Goal: Information Seeking & Learning: Learn about a topic

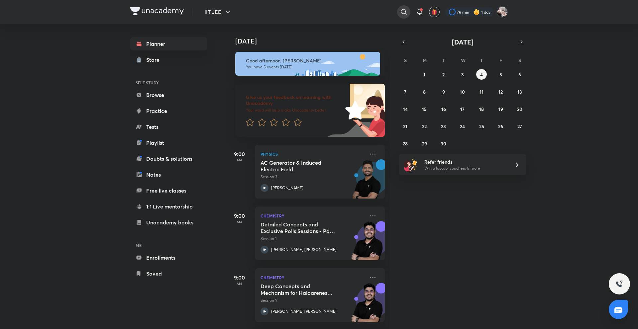
click at [406, 17] on div at bounding box center [403, 11] width 13 height 13
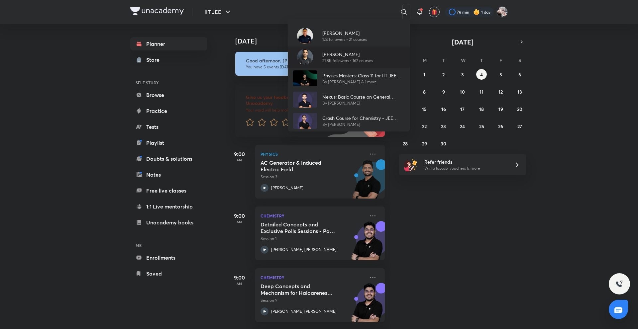
click at [370, 54] on p "Arvind Kalia" at bounding box center [347, 54] width 50 height 7
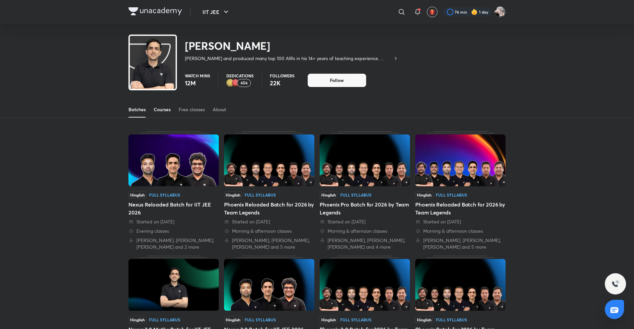
click at [159, 109] on div "Courses" at bounding box center [162, 109] width 17 height 7
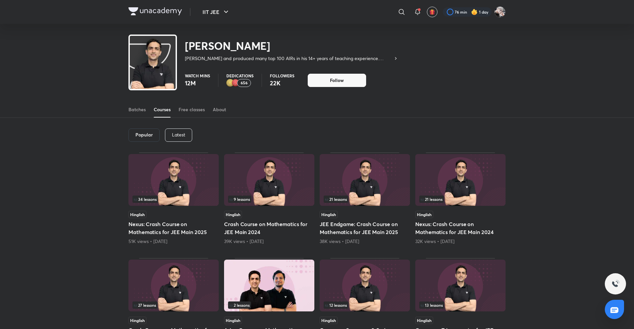
click at [183, 129] on div "Latest" at bounding box center [178, 134] width 27 height 13
click at [190, 136] on div "Latest" at bounding box center [178, 134] width 28 height 13
click at [184, 136] on h6 "Latest" at bounding box center [178, 134] width 14 height 5
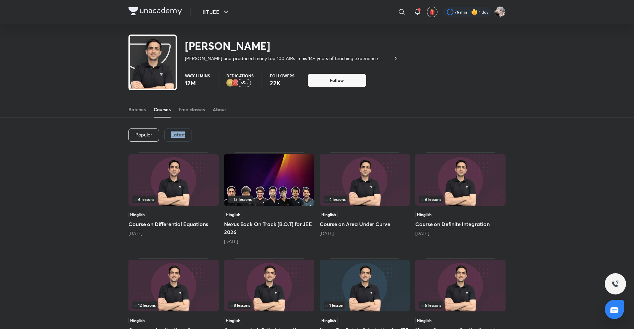
click at [184, 136] on h6 "Latest" at bounding box center [178, 134] width 14 height 5
click at [185, 188] on img at bounding box center [173, 180] width 90 height 52
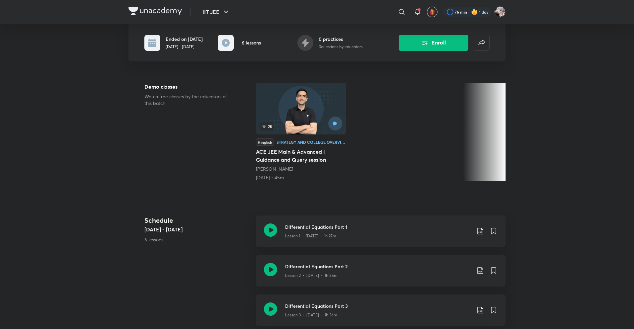
scroll to position [332, 0]
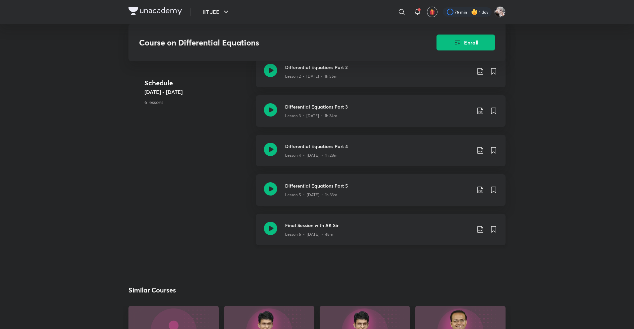
click at [330, 231] on div "Lesson 6 • Sep 2 • 48m" at bounding box center [378, 233] width 186 height 9
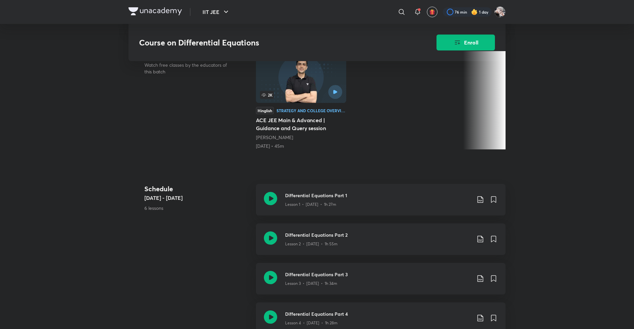
scroll to position [133, 0]
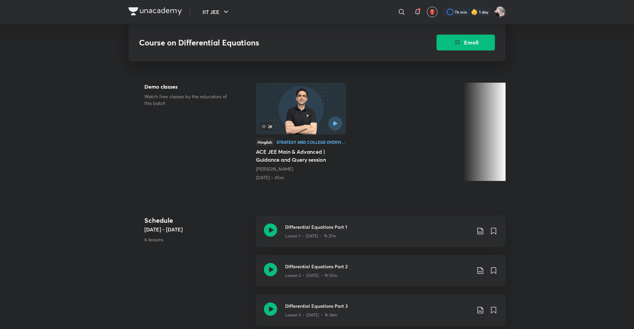
scroll to position [332, 0]
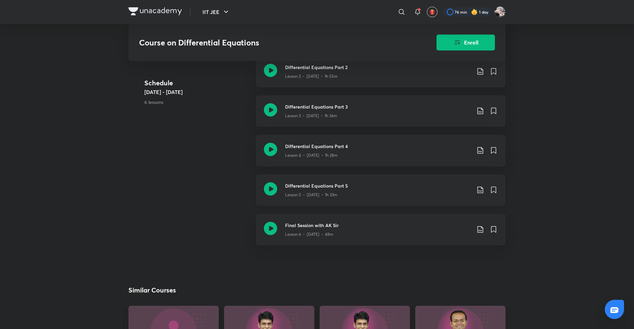
click at [315, 190] on div "Lesson 5 • Aug 22 • 1h 33m" at bounding box center [378, 193] width 186 height 9
click at [302, 228] on h3 "Final Session with AK Sir" at bounding box center [378, 225] width 186 height 7
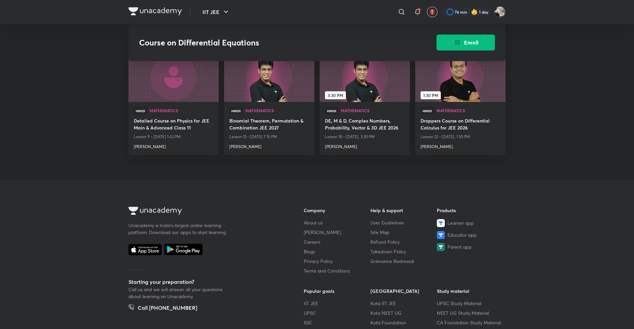
scroll to position [598, 0]
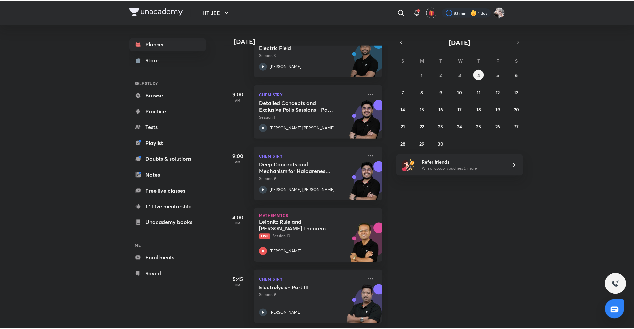
scroll to position [127, 0]
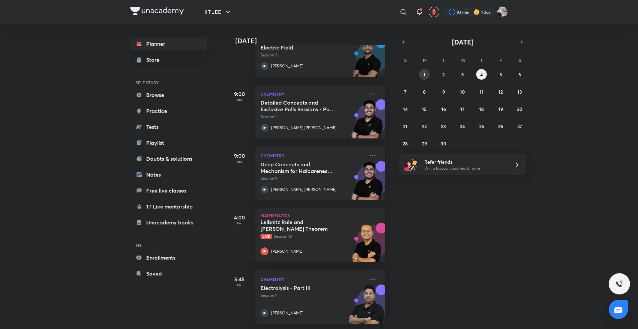
click at [422, 73] on button "1" at bounding box center [424, 74] width 11 height 11
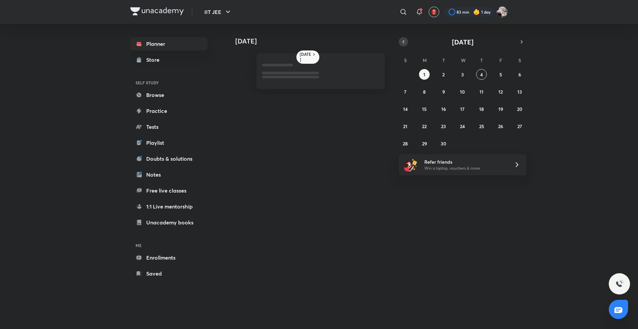
click at [405, 43] on icon "button" at bounding box center [402, 42] width 5 height 6
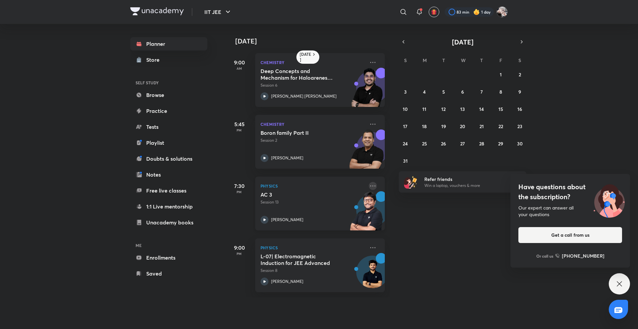
click at [369, 185] on icon at bounding box center [373, 186] width 8 height 8
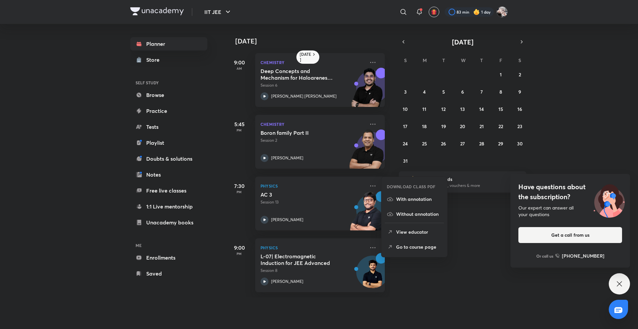
click at [399, 243] on li "Go to course page" at bounding box center [414, 246] width 66 height 15
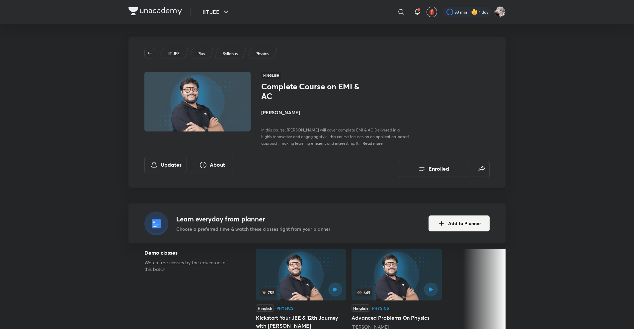
click at [276, 114] on h4 "[PERSON_NAME]" at bounding box center [335, 112] width 149 height 7
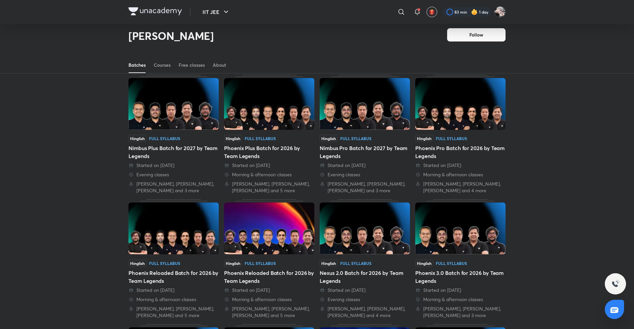
scroll to position [29, 0]
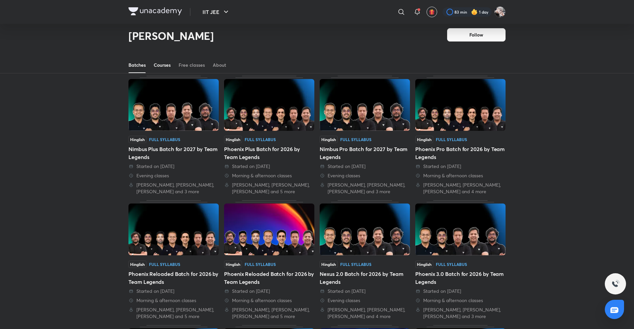
click at [161, 66] on div "Courses" at bounding box center [162, 65] width 17 height 7
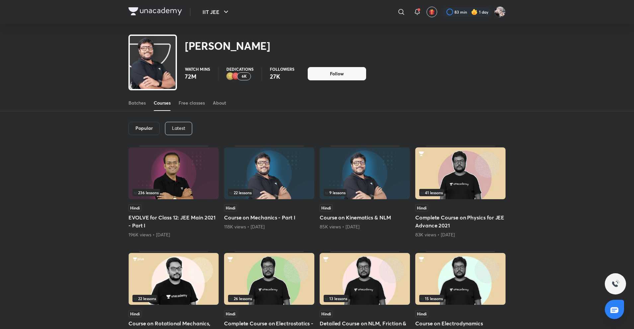
click at [172, 131] on p "Latest" at bounding box center [178, 128] width 13 height 5
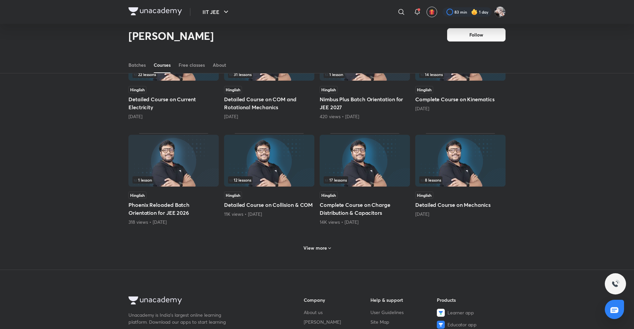
scroll to position [207, 0]
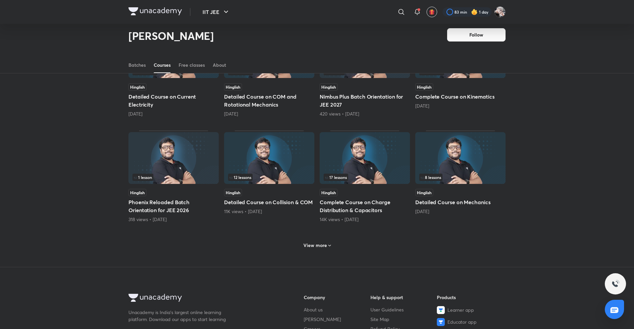
click at [336, 245] on div "View more" at bounding box center [316, 244] width 377 height 17
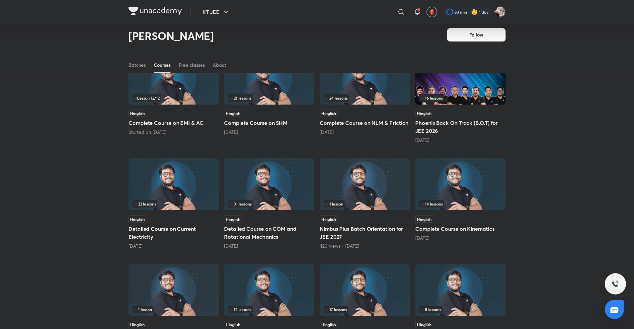
scroll to position [74, 0]
click at [197, 232] on h5 "Detailed Course on Current Electricity" at bounding box center [173, 233] width 90 height 16
